Goal: Book appointment/travel/reservation

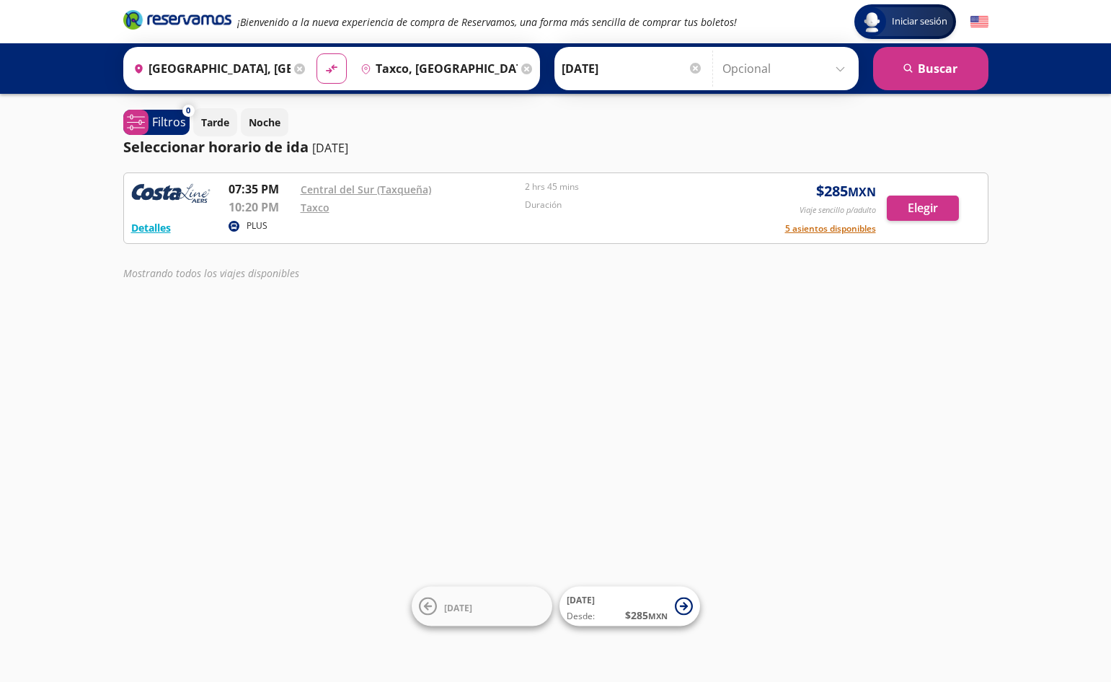
click at [301, 67] on icon at bounding box center [299, 68] width 11 height 11
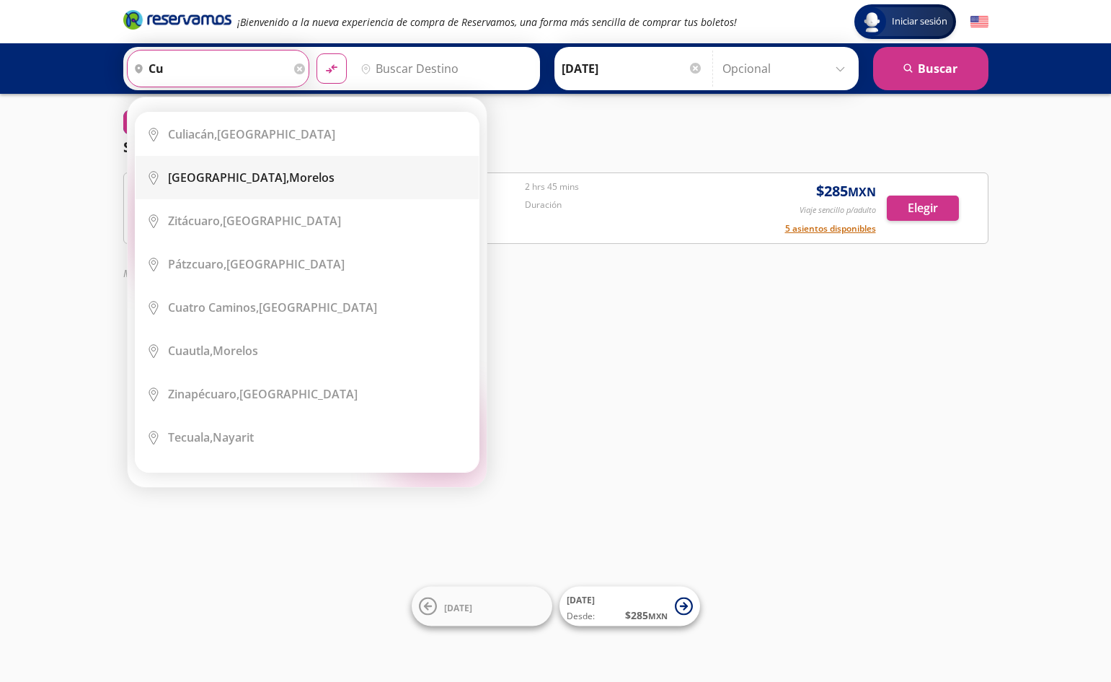
click at [288, 167] on li "City Icon [GEOGRAPHIC_DATA], [GEOGRAPHIC_DATA]" at bounding box center [307, 177] width 343 height 43
type input "[GEOGRAPHIC_DATA], [GEOGRAPHIC_DATA]"
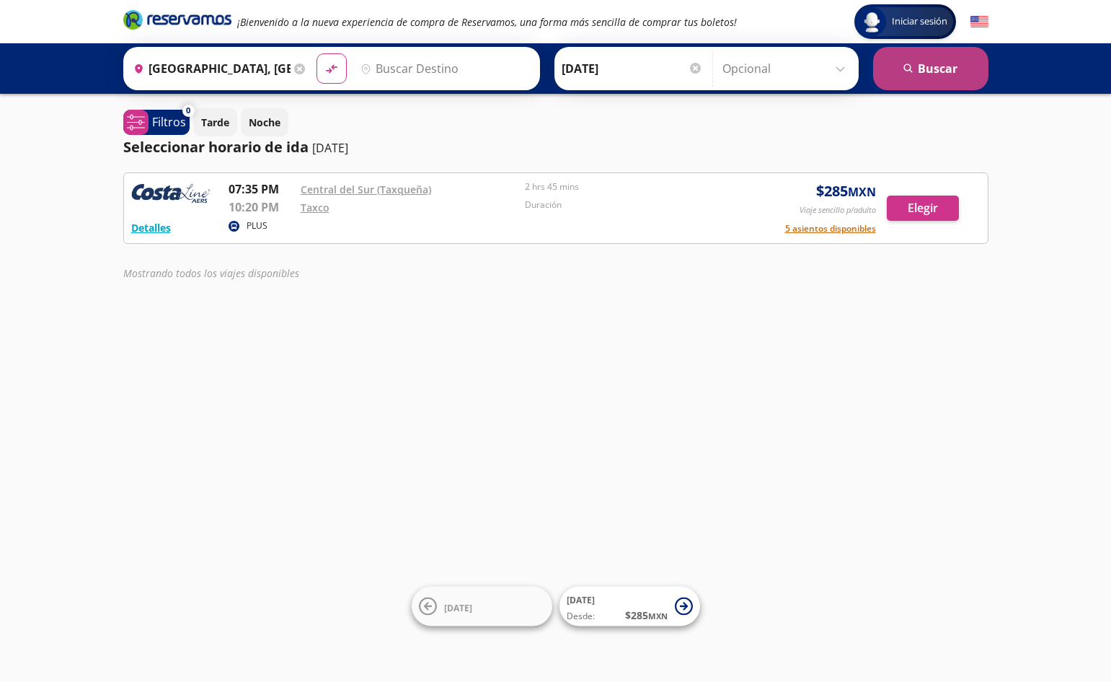
click at [920, 74] on button "search [GEOGRAPHIC_DATA]" at bounding box center [930, 68] width 115 height 43
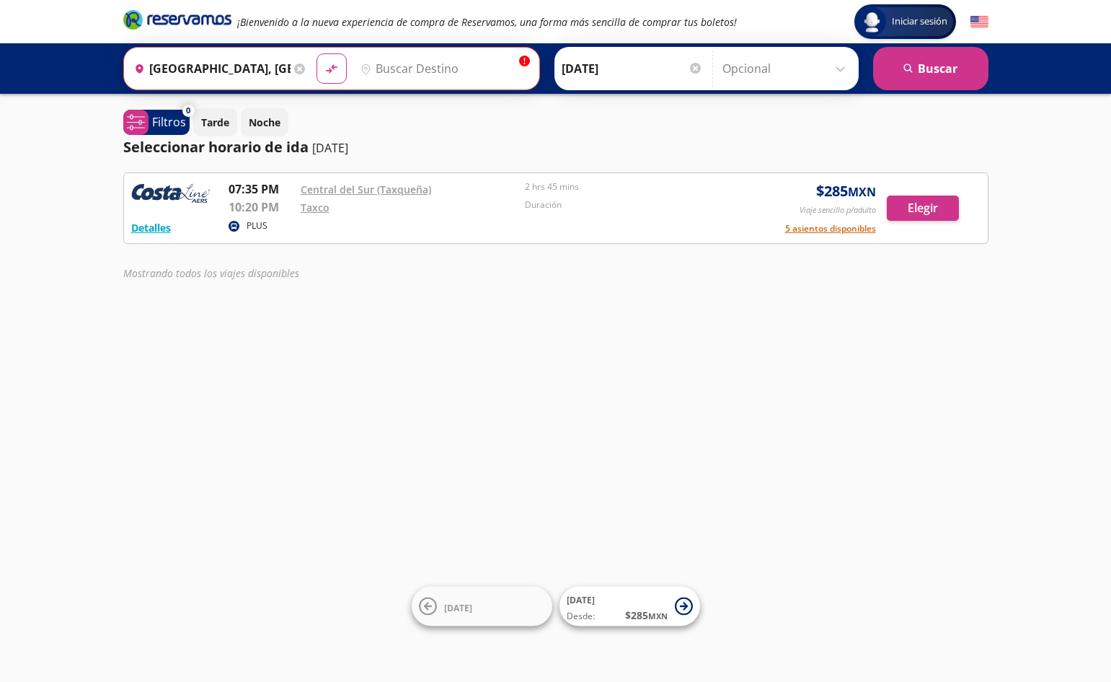
click at [387, 61] on input "Destino" at bounding box center [443, 68] width 177 height 36
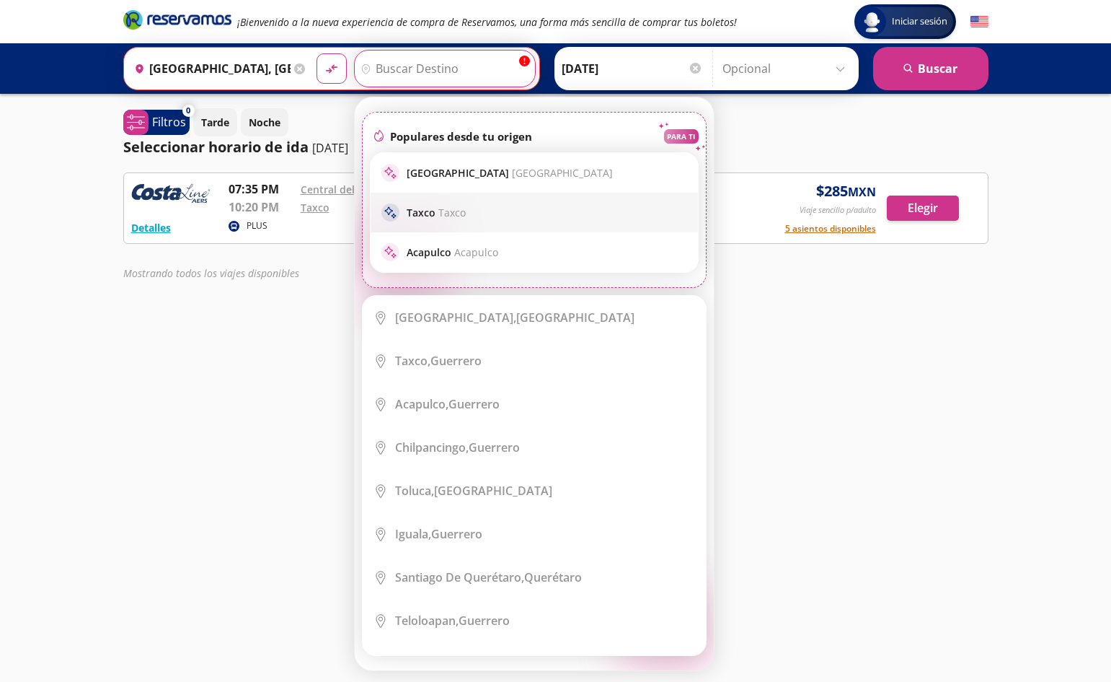
click at [444, 208] on span "Taxco" at bounding box center [452, 213] width 27 height 14
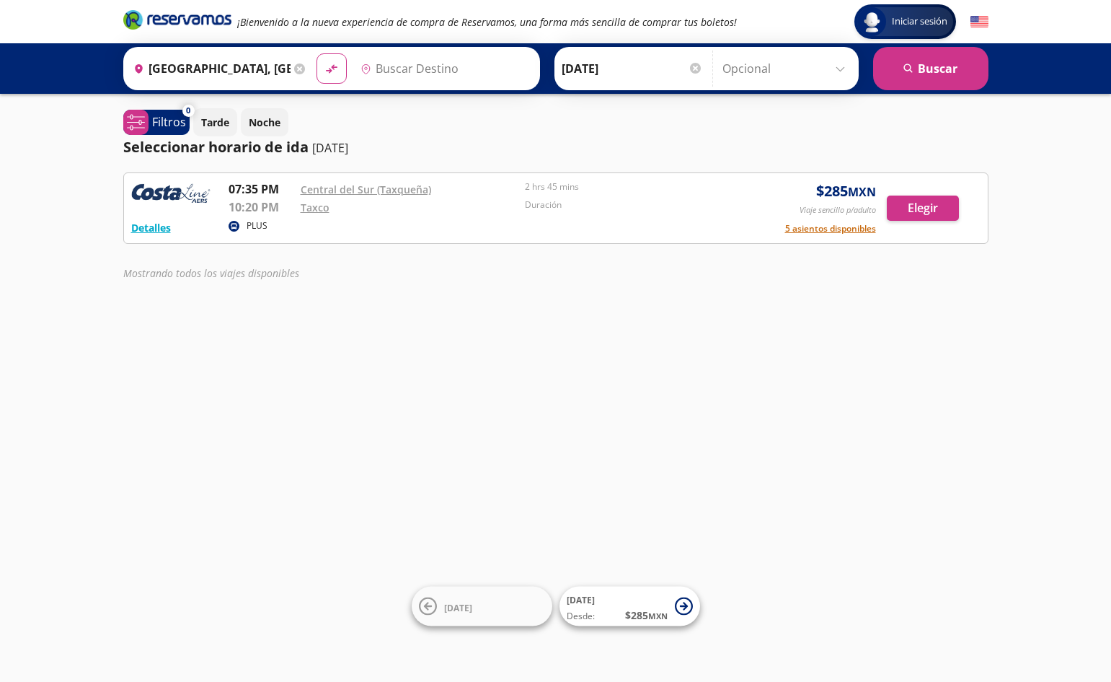
type input "Taxco, [GEOGRAPHIC_DATA]"
click at [959, 68] on button "search [GEOGRAPHIC_DATA]" at bounding box center [930, 68] width 115 height 43
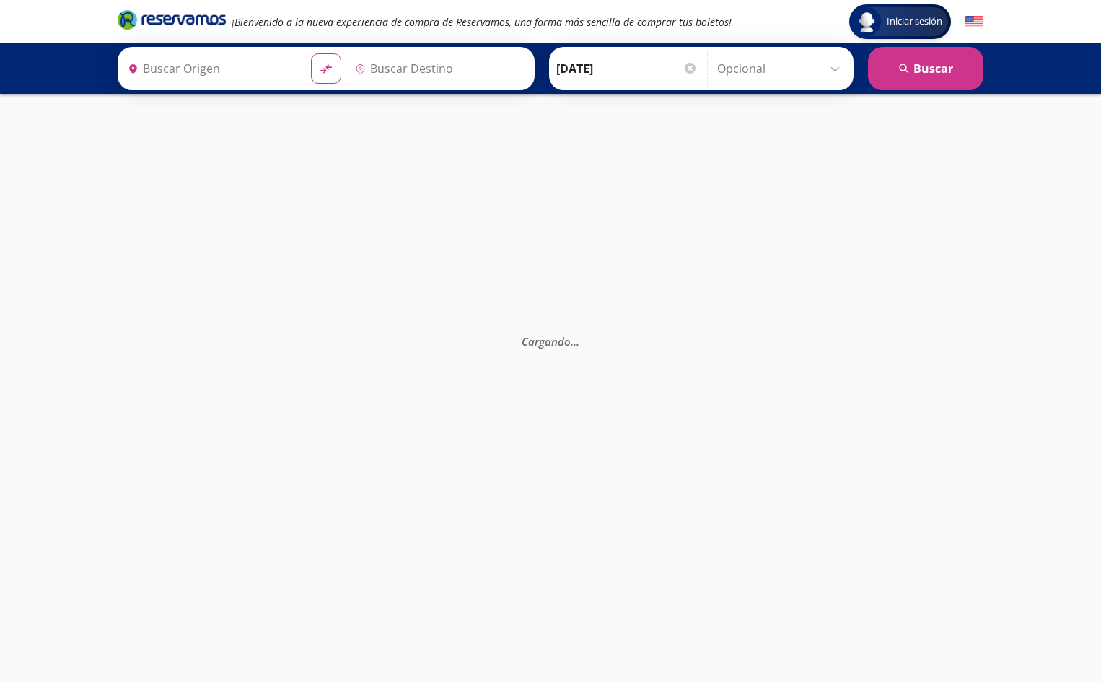
type input "Taxco, [GEOGRAPHIC_DATA]"
type input "[GEOGRAPHIC_DATA], [GEOGRAPHIC_DATA]"
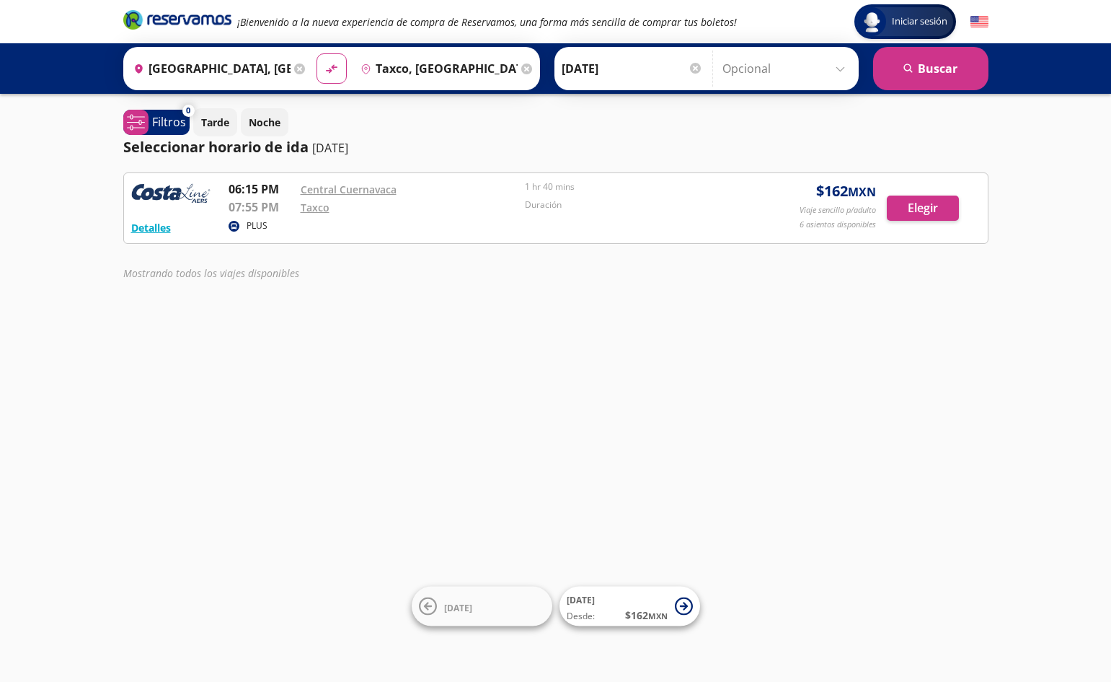
click at [298, 63] on icon at bounding box center [299, 68] width 11 height 11
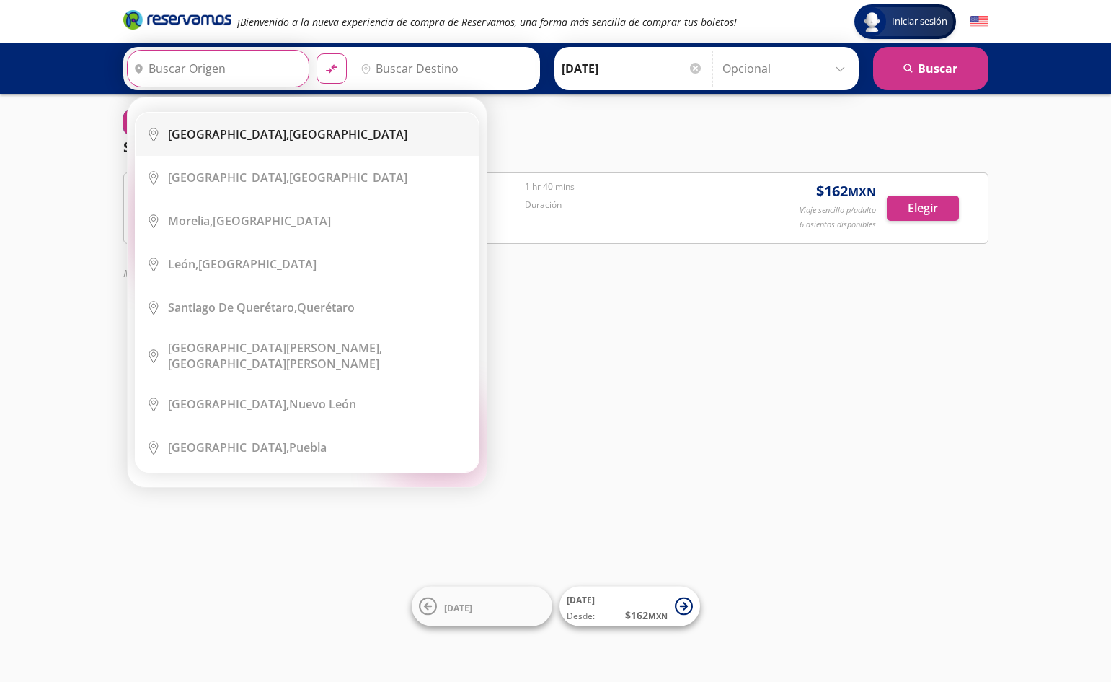
click at [286, 136] on div "Ciudad de México, Distrito Federal" at bounding box center [287, 134] width 239 height 16
type input "[GEOGRAPHIC_DATA], [GEOGRAPHIC_DATA]"
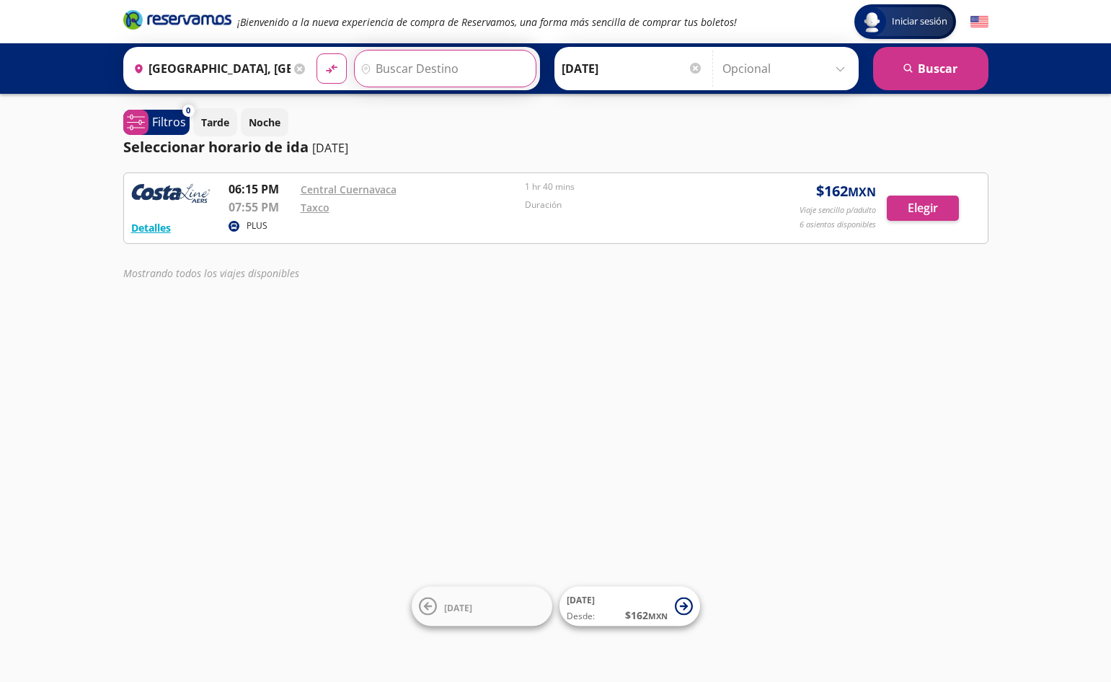
click at [444, 70] on input "Destino" at bounding box center [443, 68] width 177 height 36
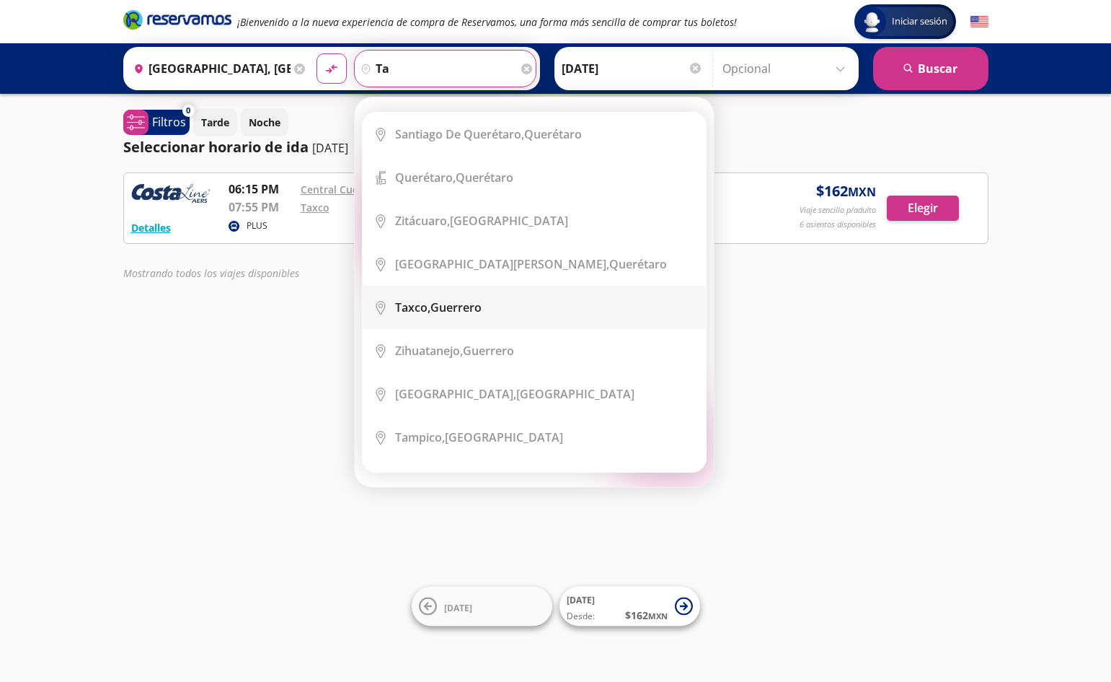
click at [458, 311] on div "Taxco, Guerrero" at bounding box center [438, 307] width 87 height 16
type input "Taxco, [GEOGRAPHIC_DATA]"
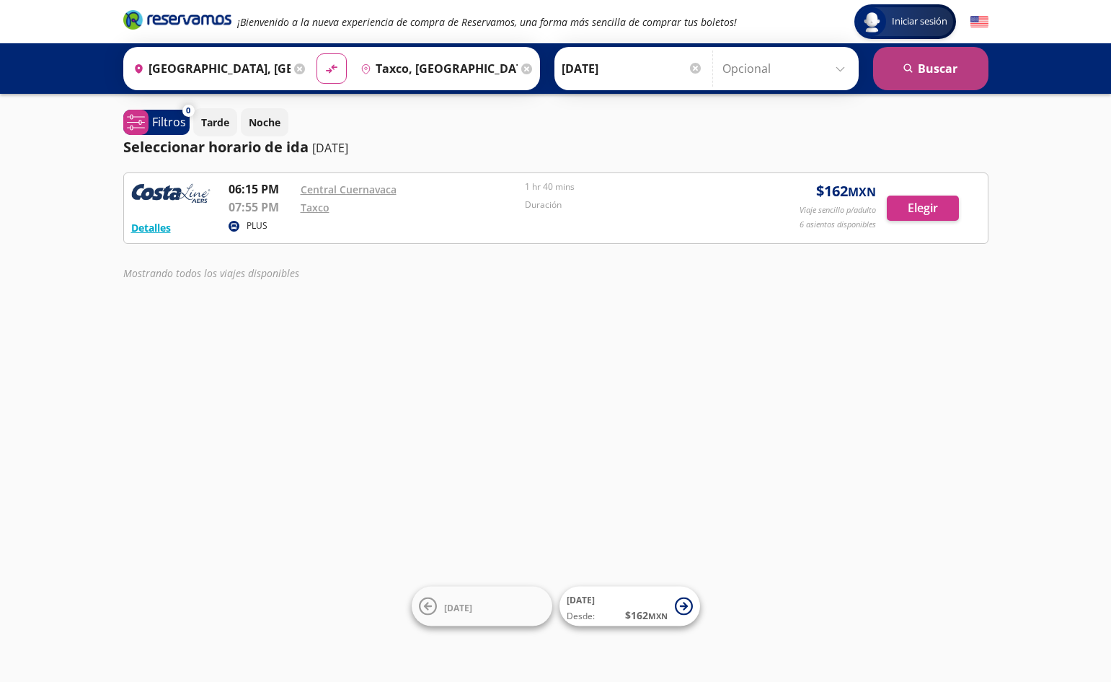
click at [930, 70] on button "search [GEOGRAPHIC_DATA]" at bounding box center [930, 68] width 115 height 43
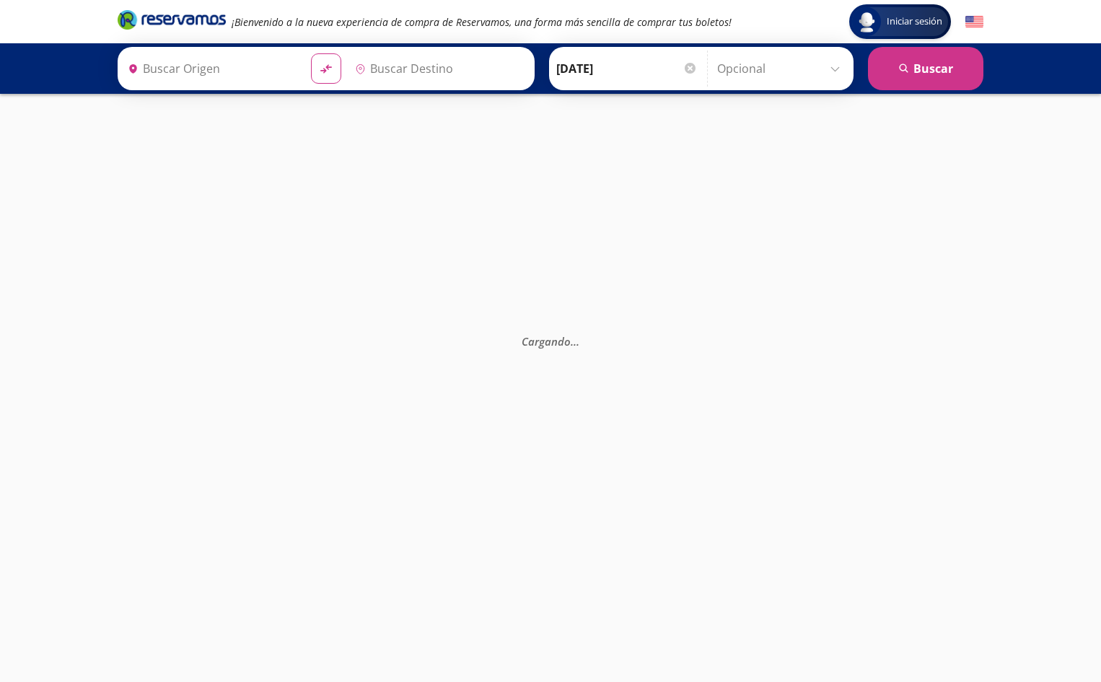
type input "[GEOGRAPHIC_DATA], [GEOGRAPHIC_DATA]"
type input "Taxco, [GEOGRAPHIC_DATA]"
type input "[GEOGRAPHIC_DATA], [GEOGRAPHIC_DATA]"
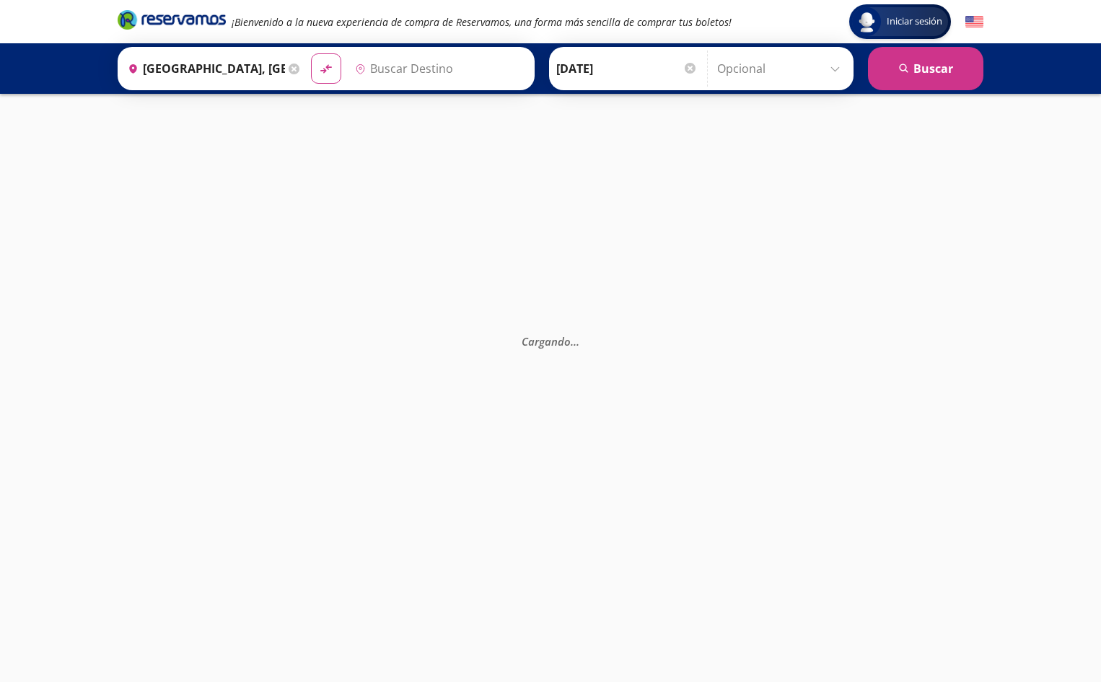
type input "Taxco, [GEOGRAPHIC_DATA]"
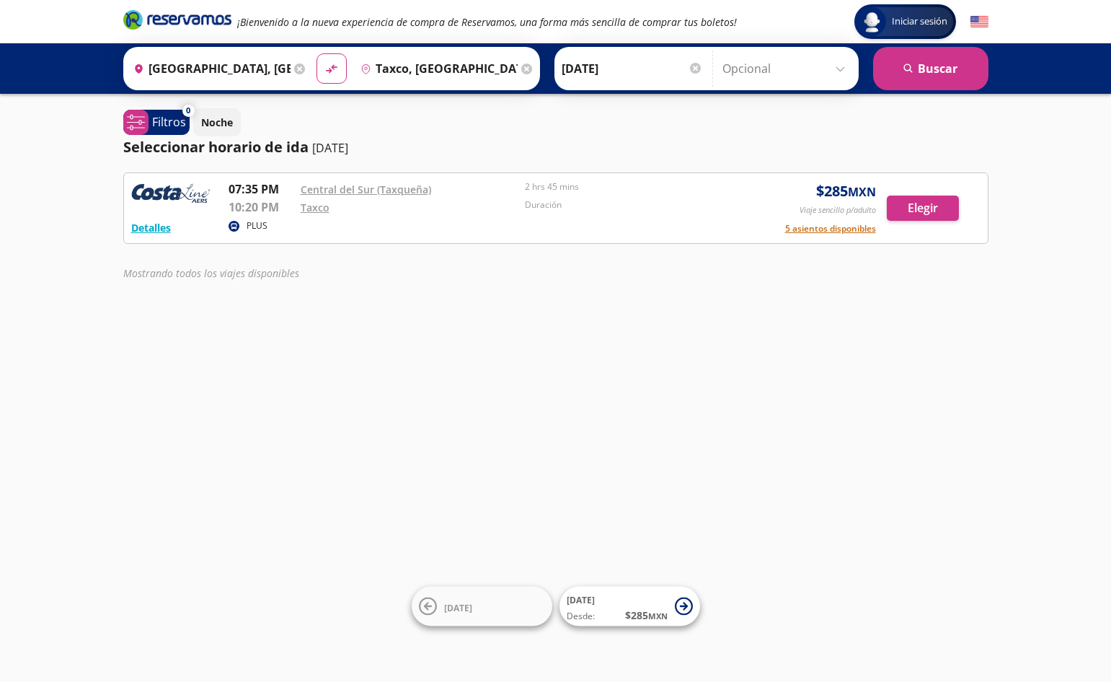
click at [521, 64] on icon at bounding box center [526, 68] width 11 height 11
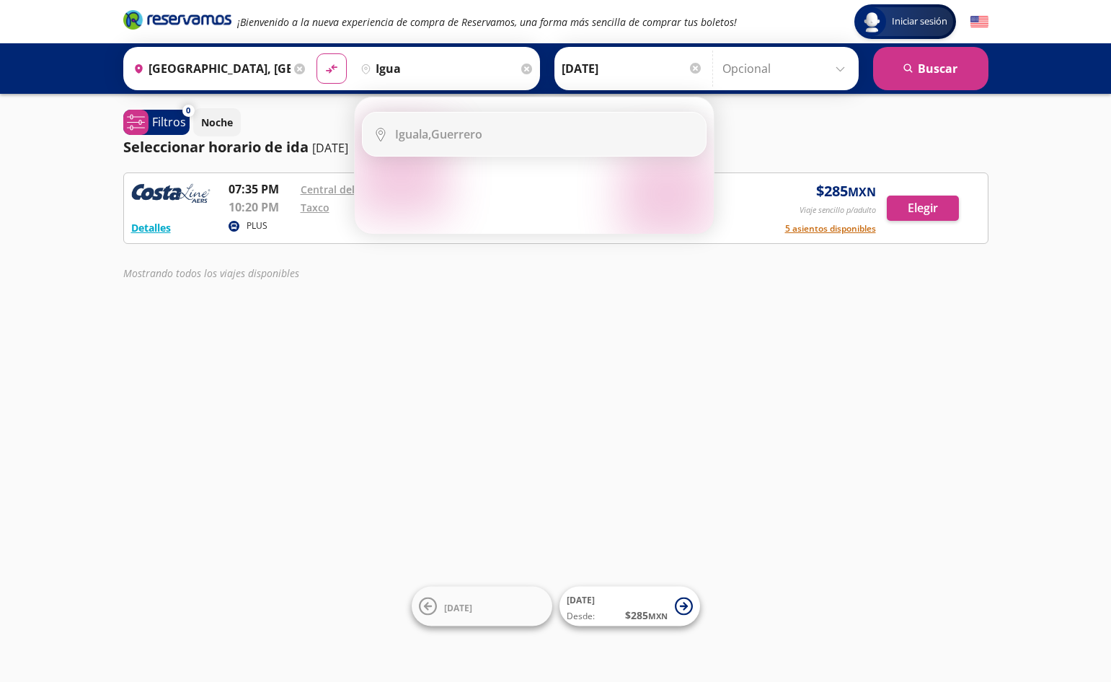
click at [463, 129] on div "Iguala, Guerrero" at bounding box center [438, 134] width 87 height 16
type input "Iguala, Guerrero"
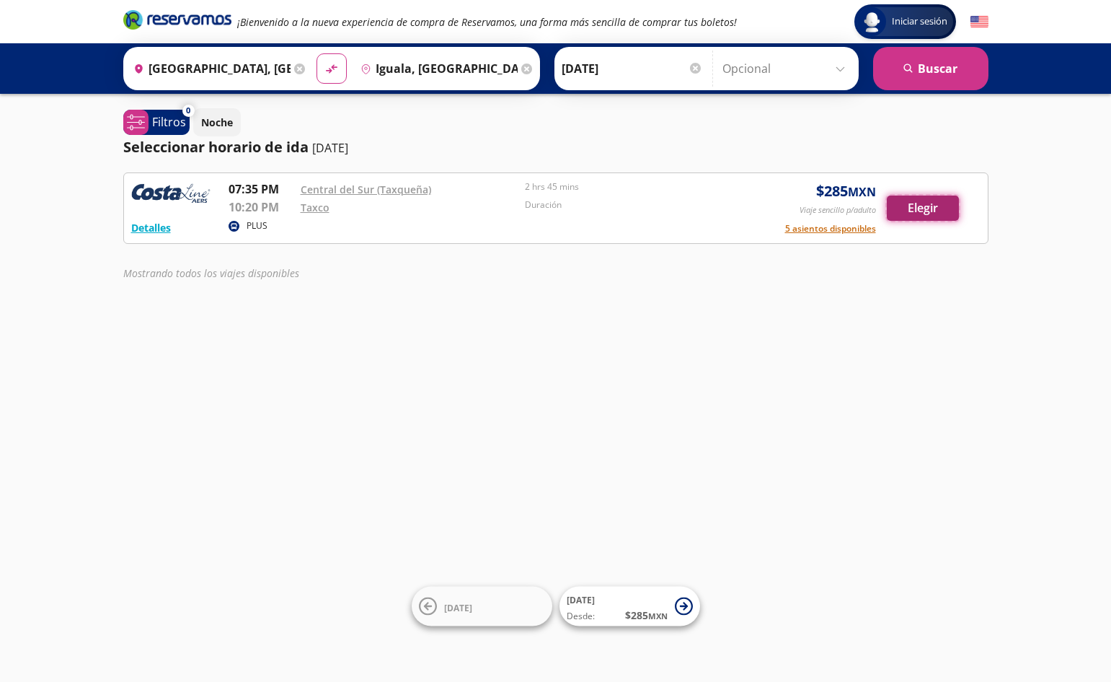
click at [930, 206] on button "Elegir" at bounding box center [923, 207] width 72 height 25
click at [523, 66] on icon at bounding box center [526, 68] width 11 height 11
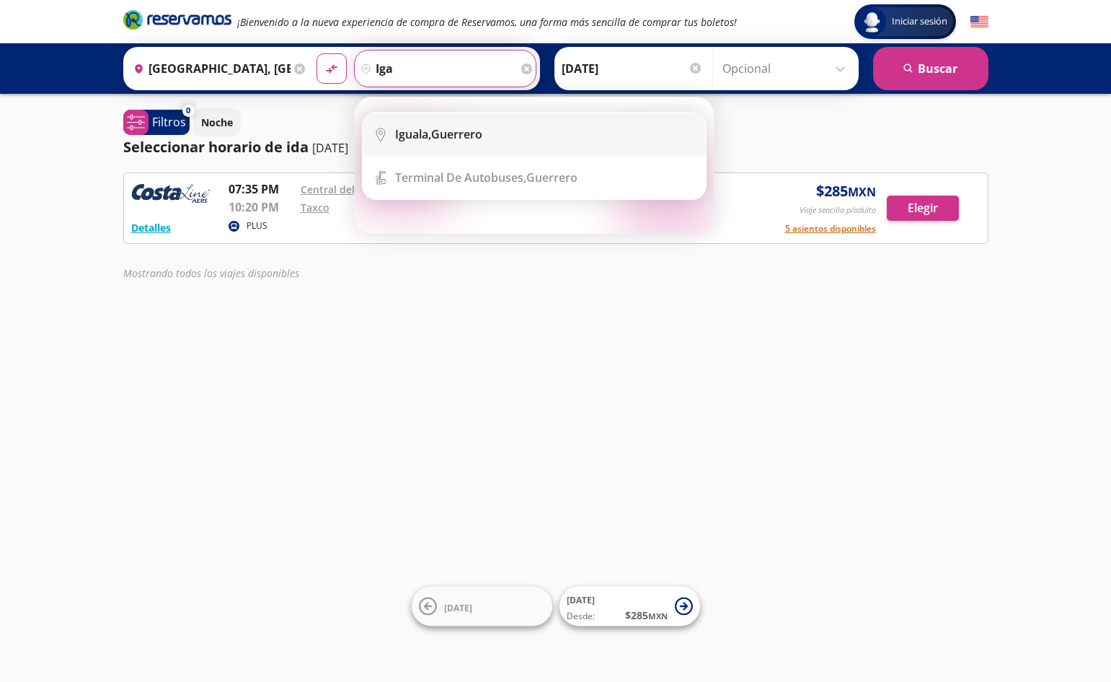
click at [462, 138] on div "Iguala, [GEOGRAPHIC_DATA]" at bounding box center [438, 134] width 87 height 16
type input "Iguala, [GEOGRAPHIC_DATA]"
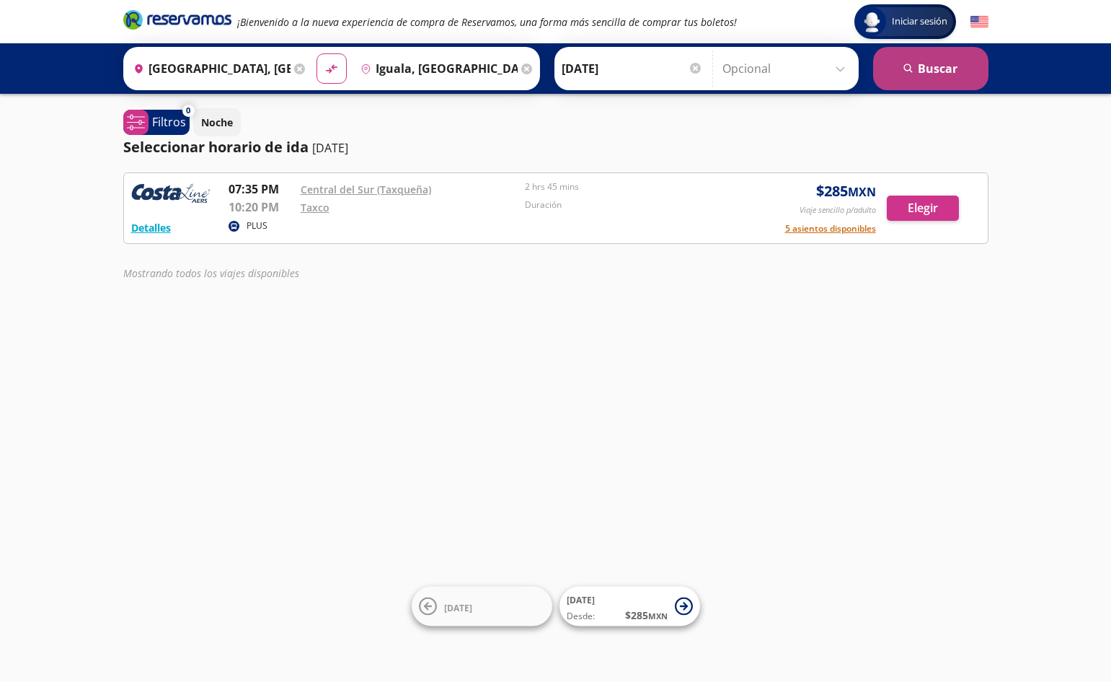
click at [936, 71] on button "search [GEOGRAPHIC_DATA]" at bounding box center [930, 68] width 115 height 43
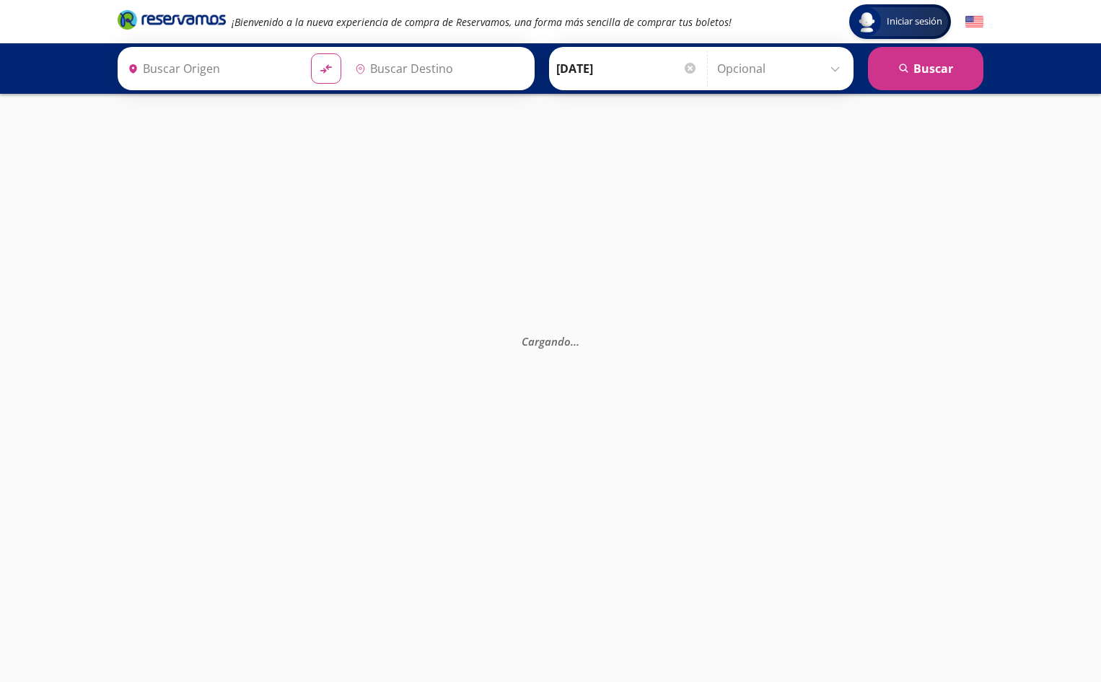
type input "[GEOGRAPHIC_DATA], [GEOGRAPHIC_DATA]"
type input "Iguala, [GEOGRAPHIC_DATA]"
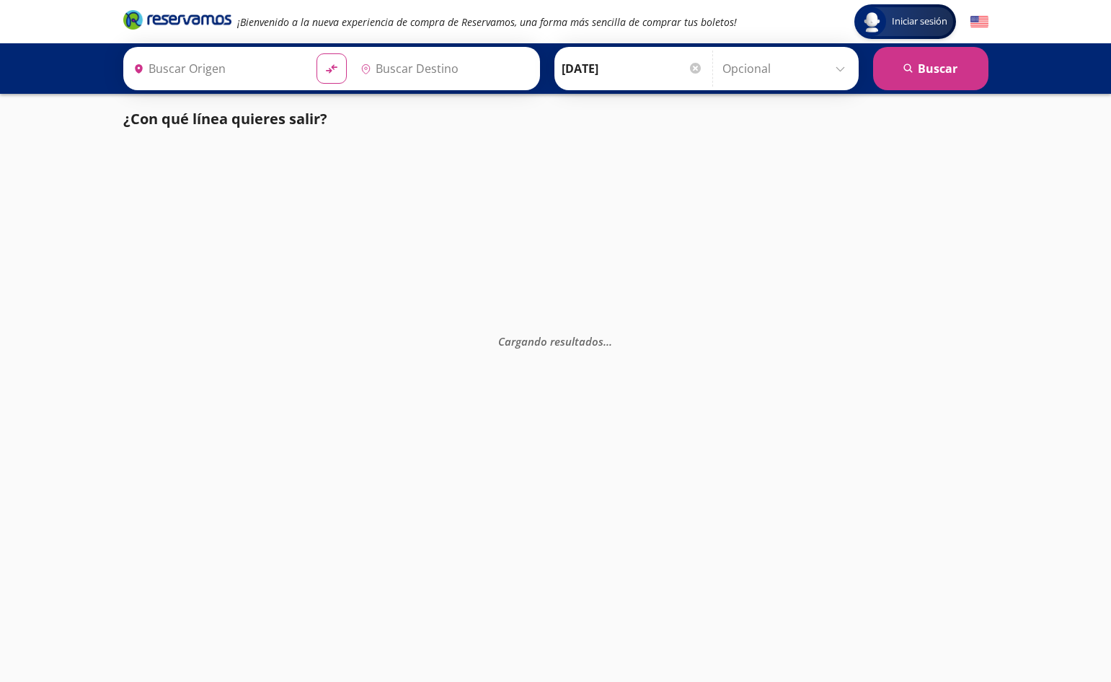
type input "[GEOGRAPHIC_DATA], [GEOGRAPHIC_DATA]"
type input "Taxco, [GEOGRAPHIC_DATA]"
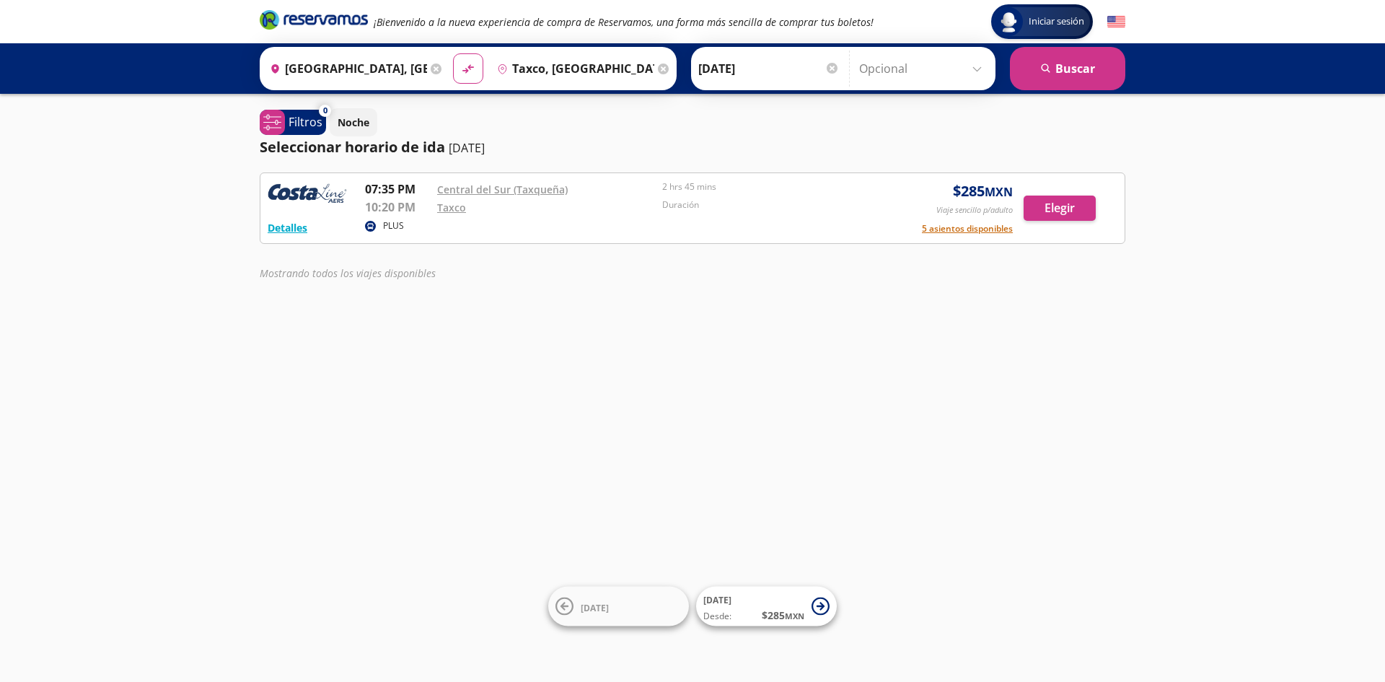
click at [436, 63] on icon at bounding box center [436, 68] width 11 height 11
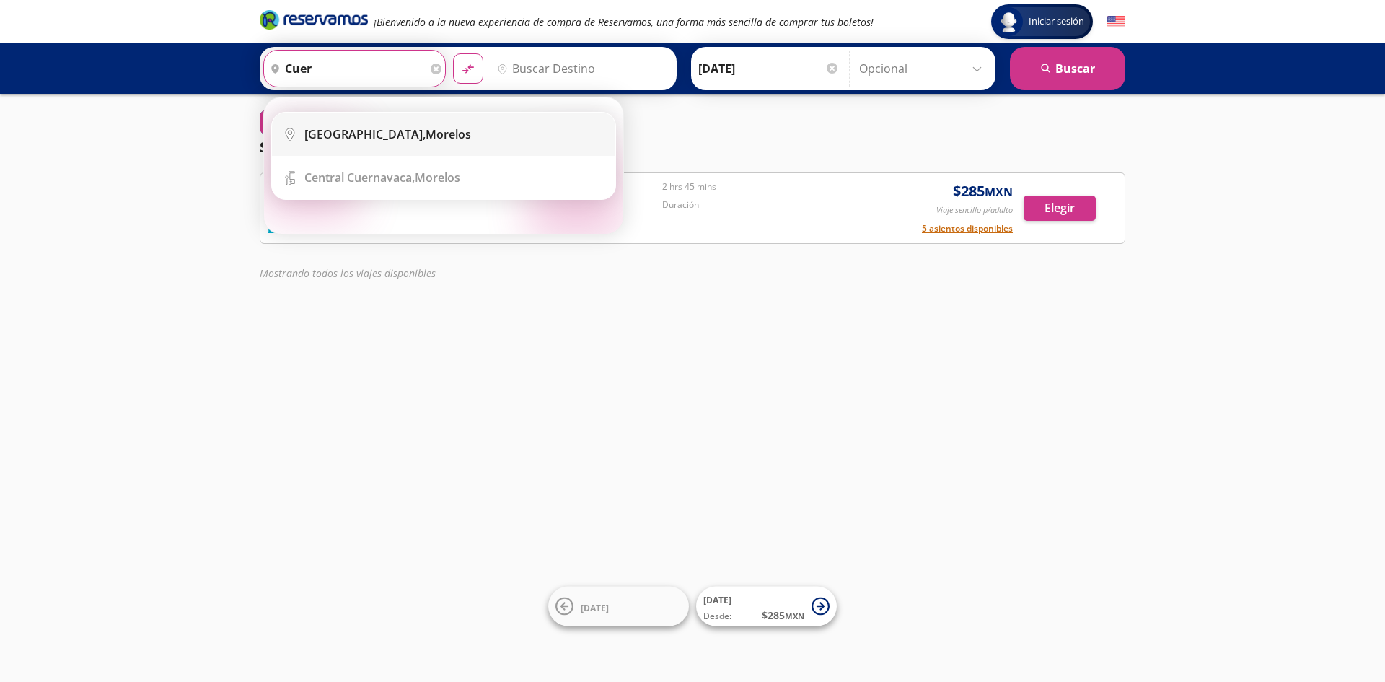
click at [462, 138] on div "[GEOGRAPHIC_DATA], [GEOGRAPHIC_DATA]" at bounding box center [454, 134] width 300 height 16
type input "[GEOGRAPHIC_DATA], [GEOGRAPHIC_DATA]"
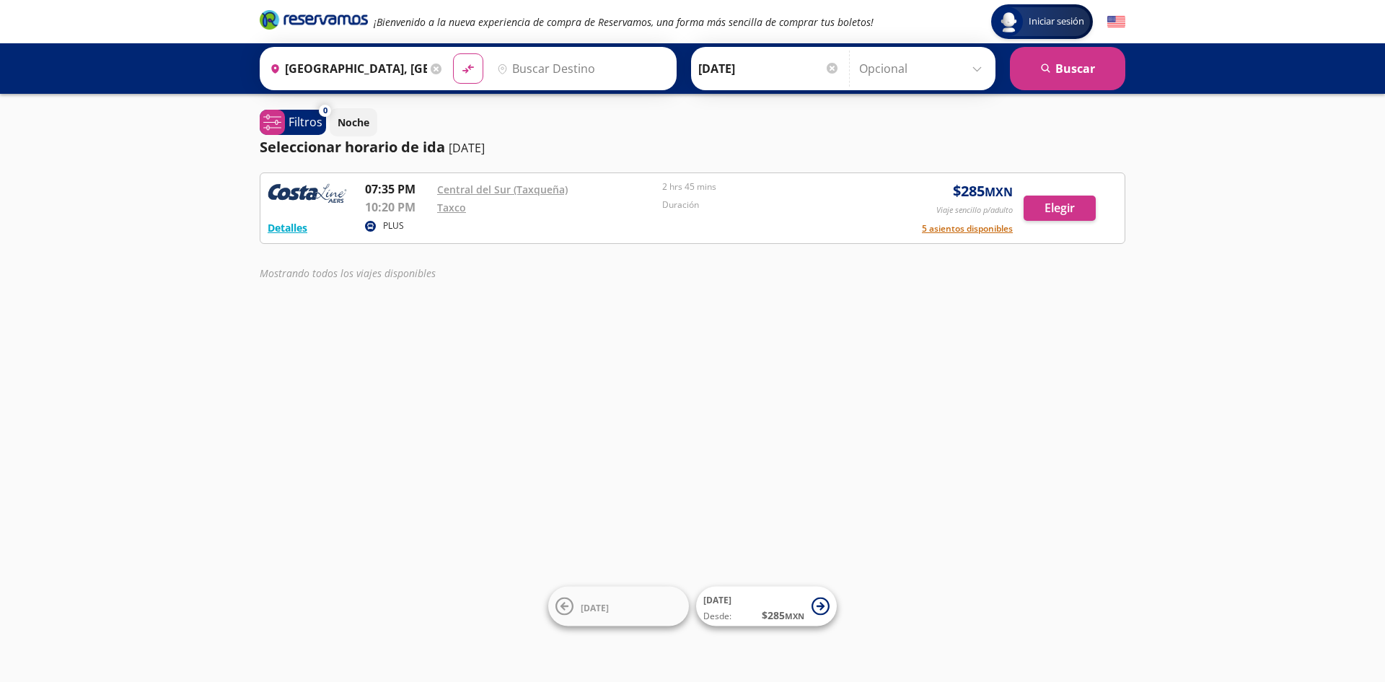
click at [535, 67] on input "Destino" at bounding box center [579, 68] width 177 height 36
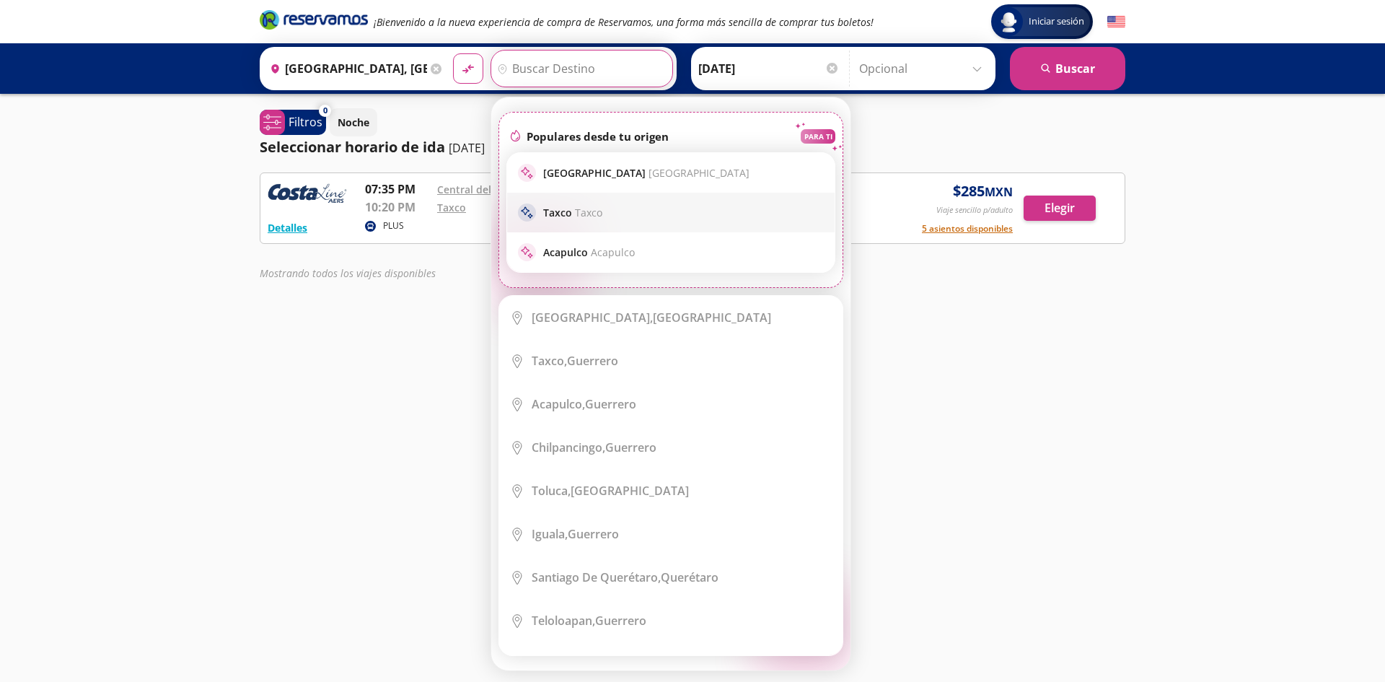
click at [567, 210] on p "Taxco Taxco" at bounding box center [572, 213] width 59 height 14
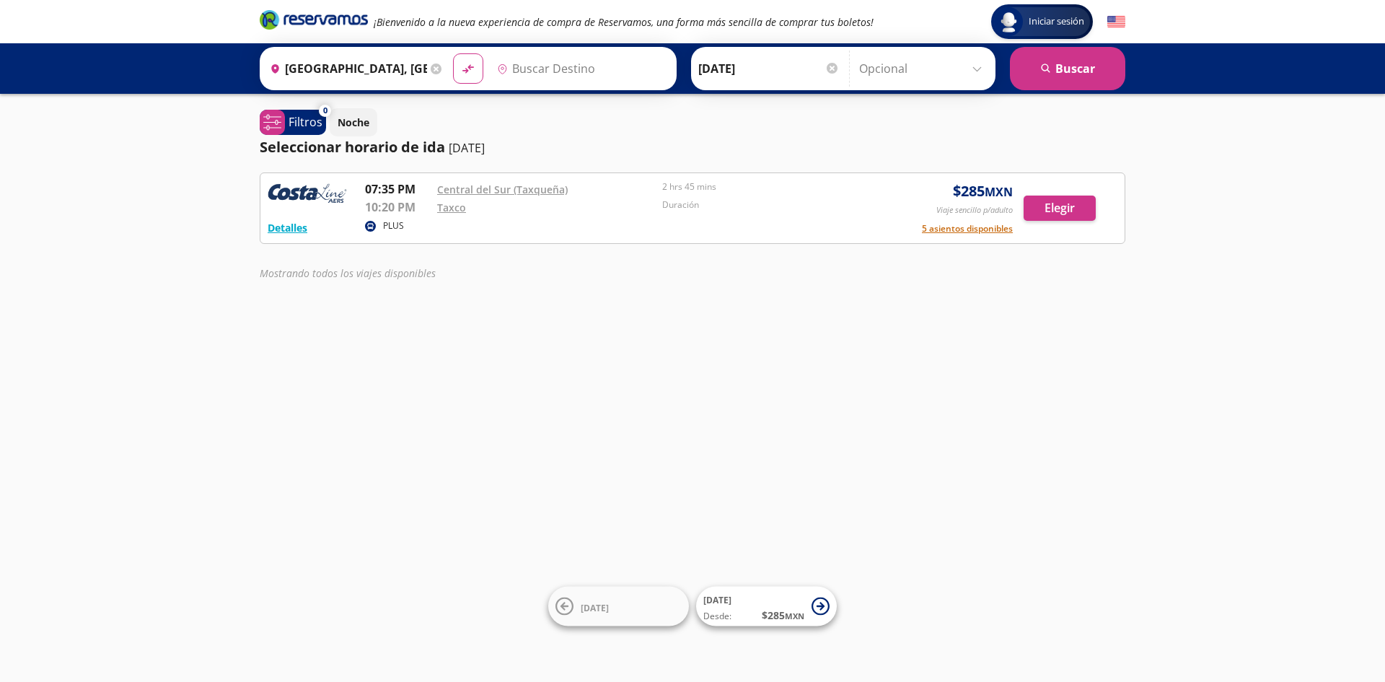
type input "Taxco, [GEOGRAPHIC_DATA]"
click at [1066, 69] on button "search [GEOGRAPHIC_DATA]" at bounding box center [1067, 68] width 115 height 43
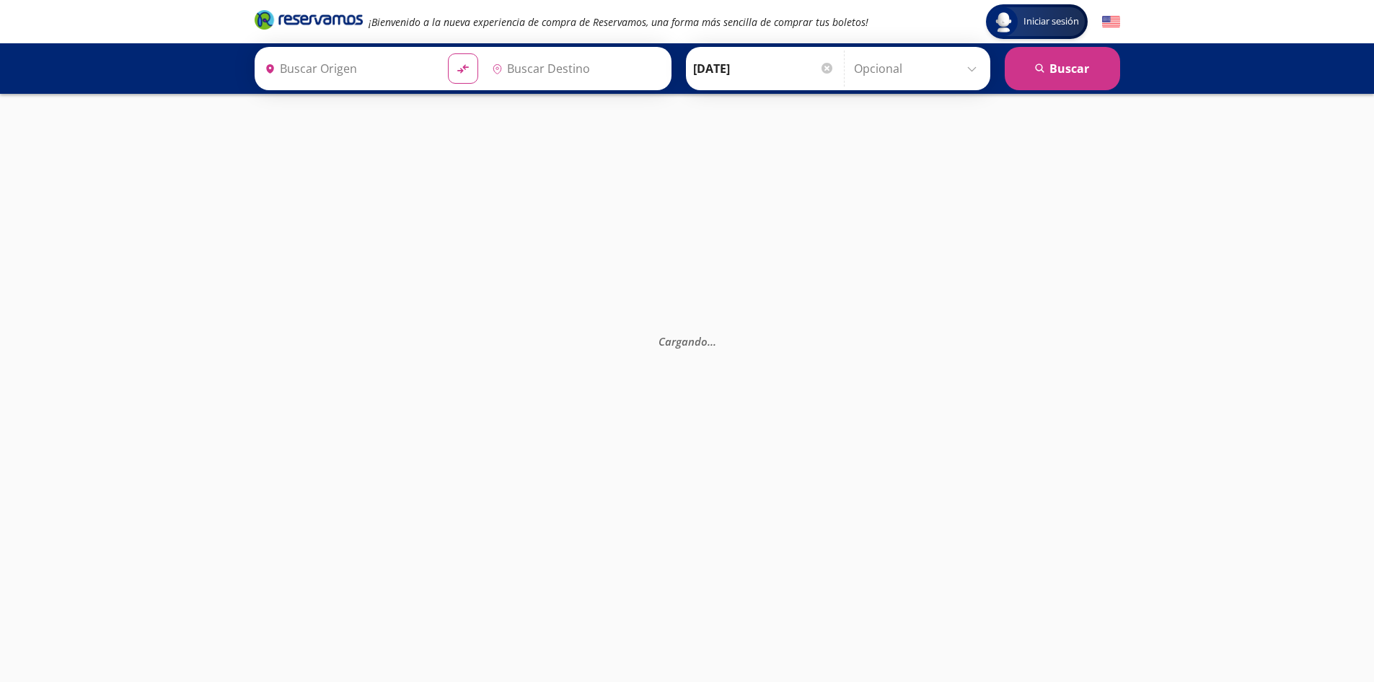
type input "[GEOGRAPHIC_DATA], [GEOGRAPHIC_DATA]"
type input "Taxco, [GEOGRAPHIC_DATA]"
